Goal: Transaction & Acquisition: Purchase product/service

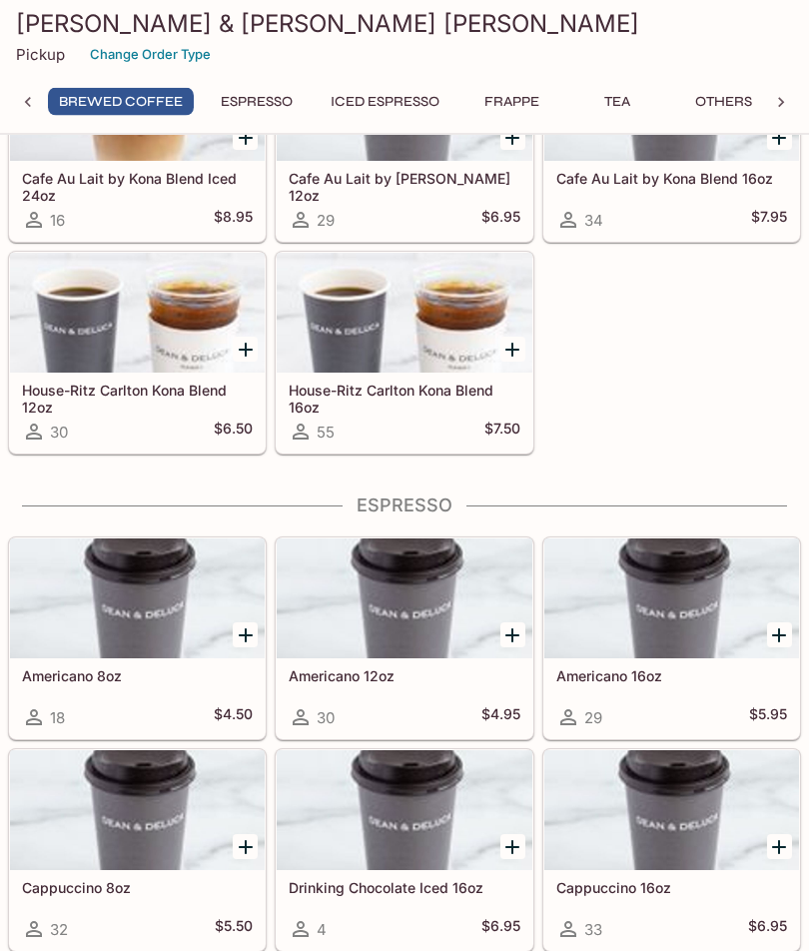
scroll to position [922, 0]
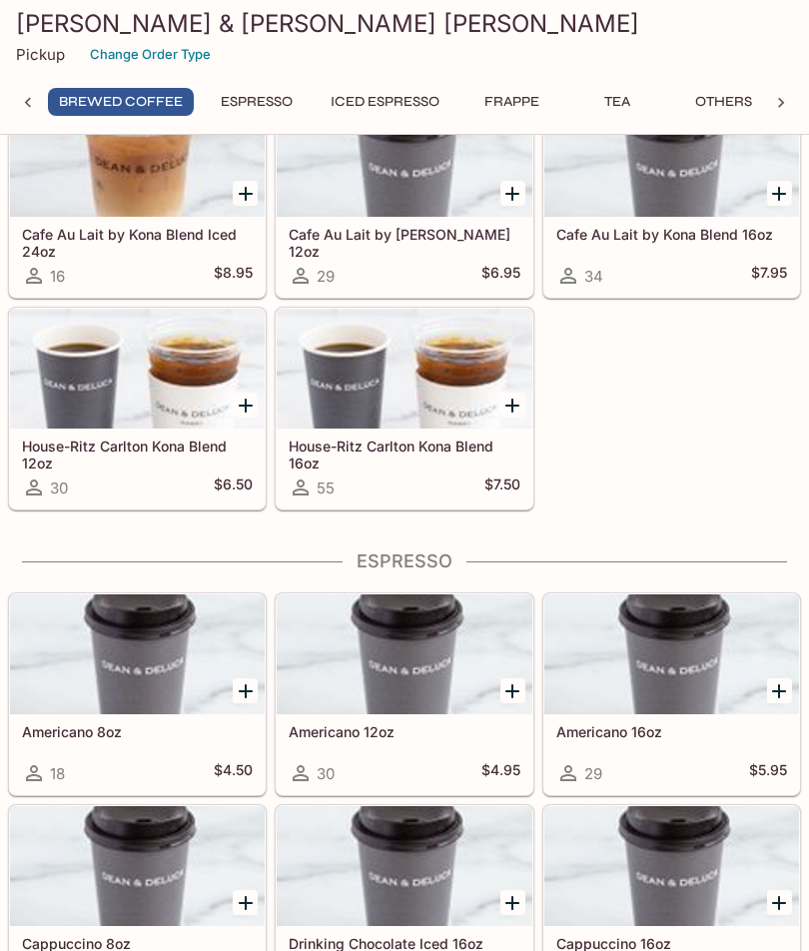
click at [512, 192] on icon "Add Cafe Au Lait by Kona Blend 12oz" at bounding box center [512, 194] width 14 height 14
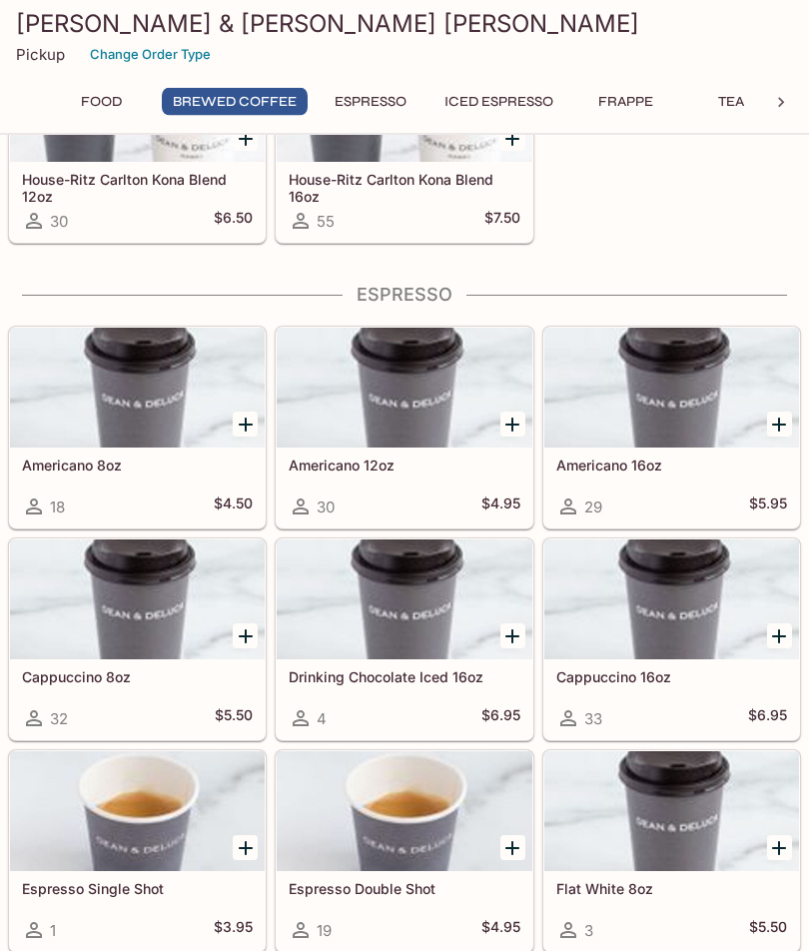
scroll to position [1189, 0]
click at [126, 596] on div at bounding box center [137, 599] width 255 height 120
